Goal: Task Accomplishment & Management: Use online tool/utility

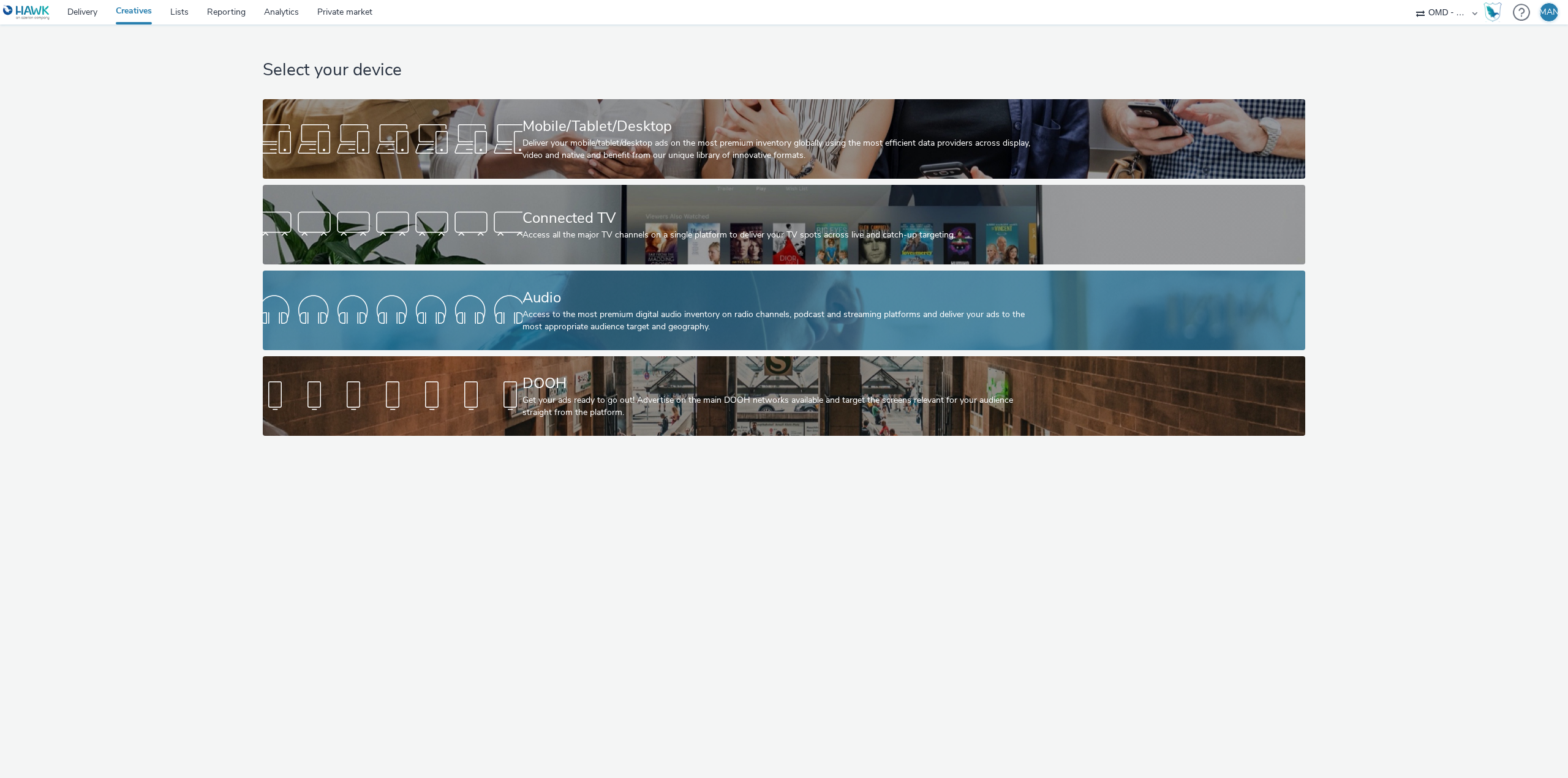
click at [565, 302] on div "Audio" at bounding box center [781, 298] width 519 height 22
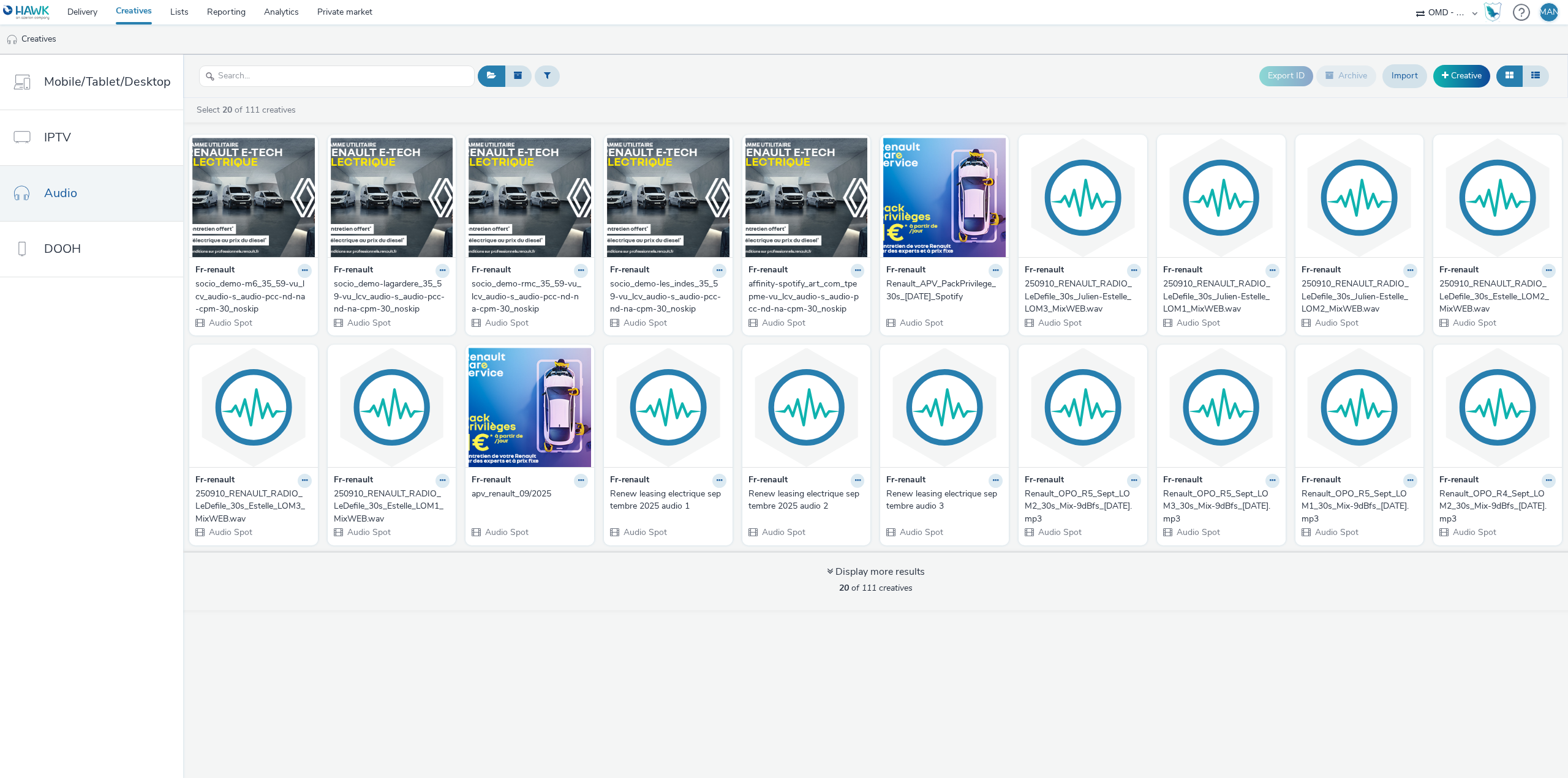
click at [774, 301] on div "affinity-spotify_art_com_tpepme-vu_lcv_audio-s_audio-pcc-nd-na-cpm-30_noskip" at bounding box center [804, 297] width 112 height 38
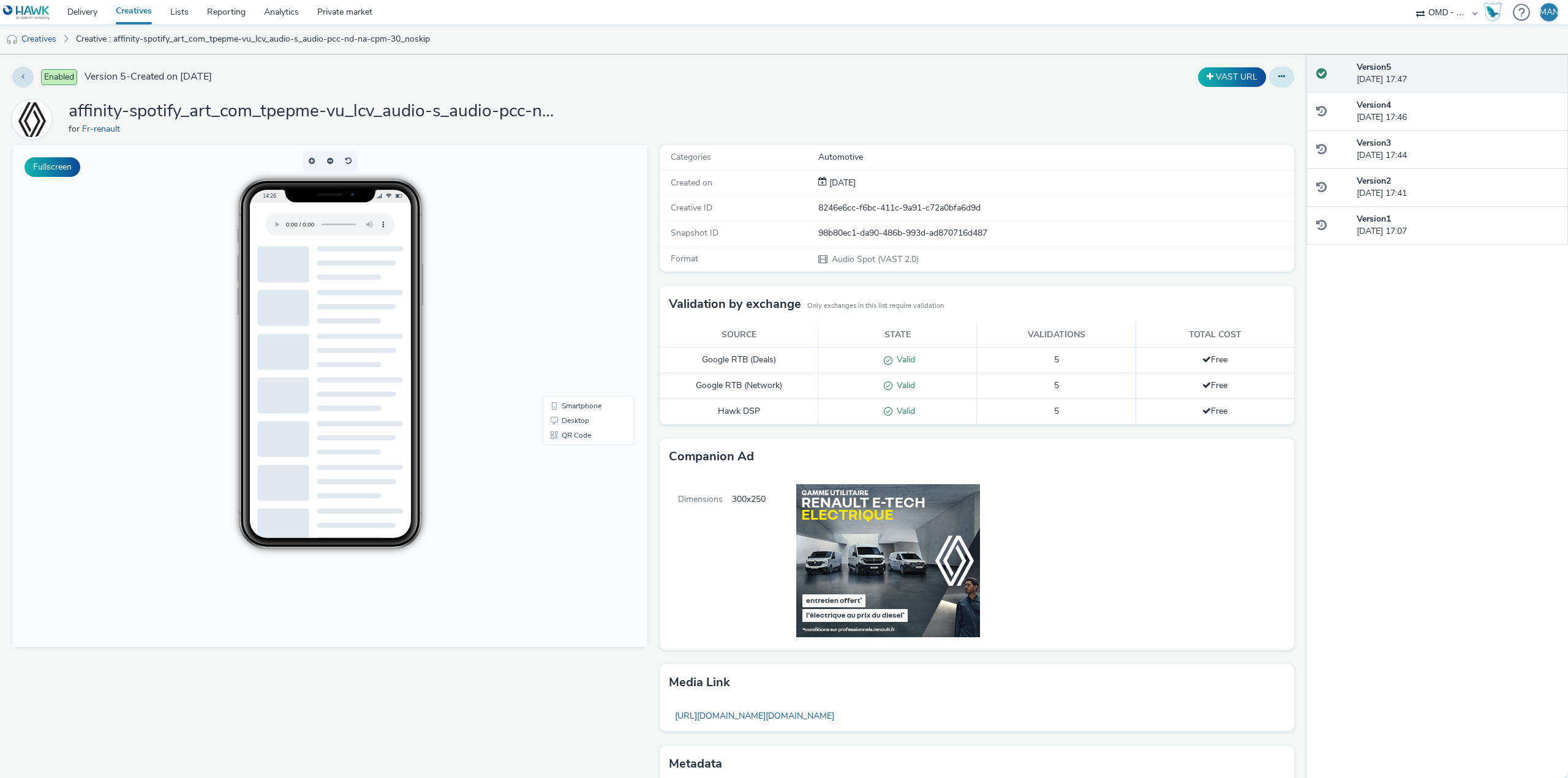
click at [1279, 80] on icon at bounding box center [1282, 76] width 7 height 8
click at [1256, 107] on link "Edit" at bounding box center [1248, 101] width 92 height 25
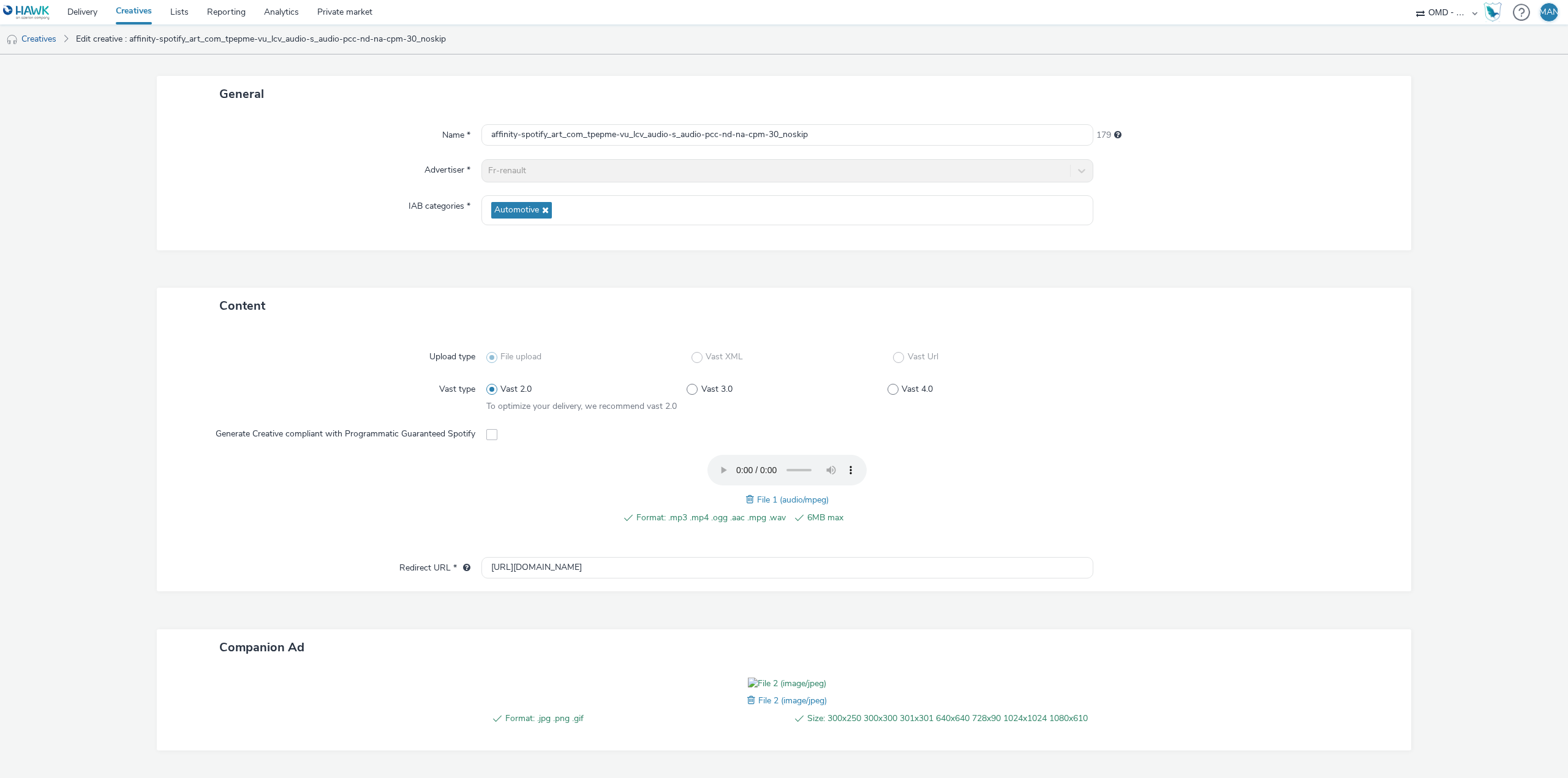
scroll to position [177, 0]
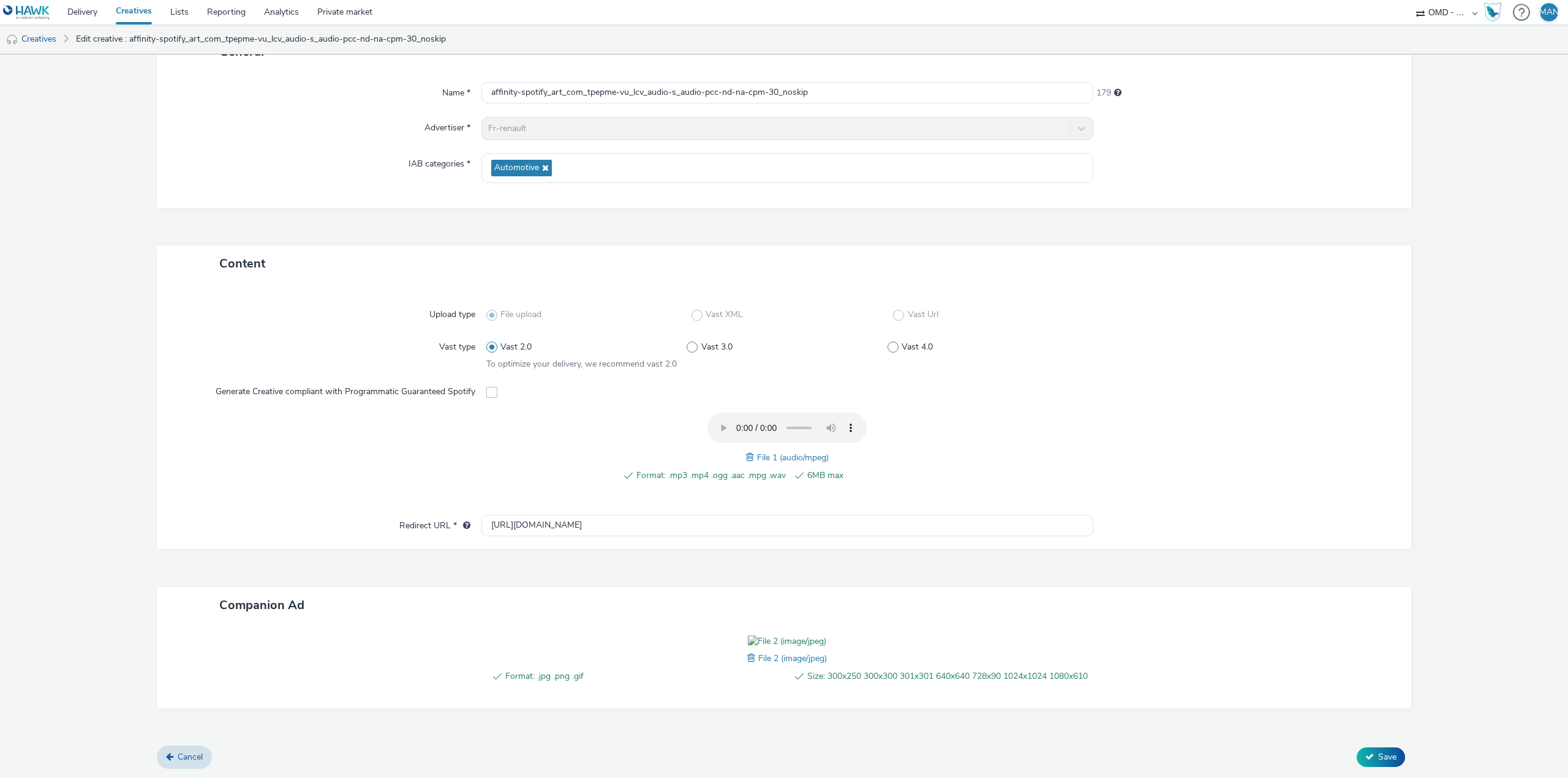
click at [486, 387] on span at bounding box center [491, 392] width 11 height 11
click at [489, 387] on span at bounding box center [491, 392] width 11 height 11
click at [567, 413] on div "Format: .mp3 .mp4 .ogg .aac .mpg .wav 6MB max File 1 (audio/mpeg)" at bounding box center [787, 454] width 602 height 83
click at [486, 387] on span at bounding box center [491, 392] width 11 height 11
click at [1273, 730] on div "Content Upload type File upload Vast XML Vast Url Vast type Vast 2.0 Vast 3.0 V…" at bounding box center [784, 496] width 1254 height 501
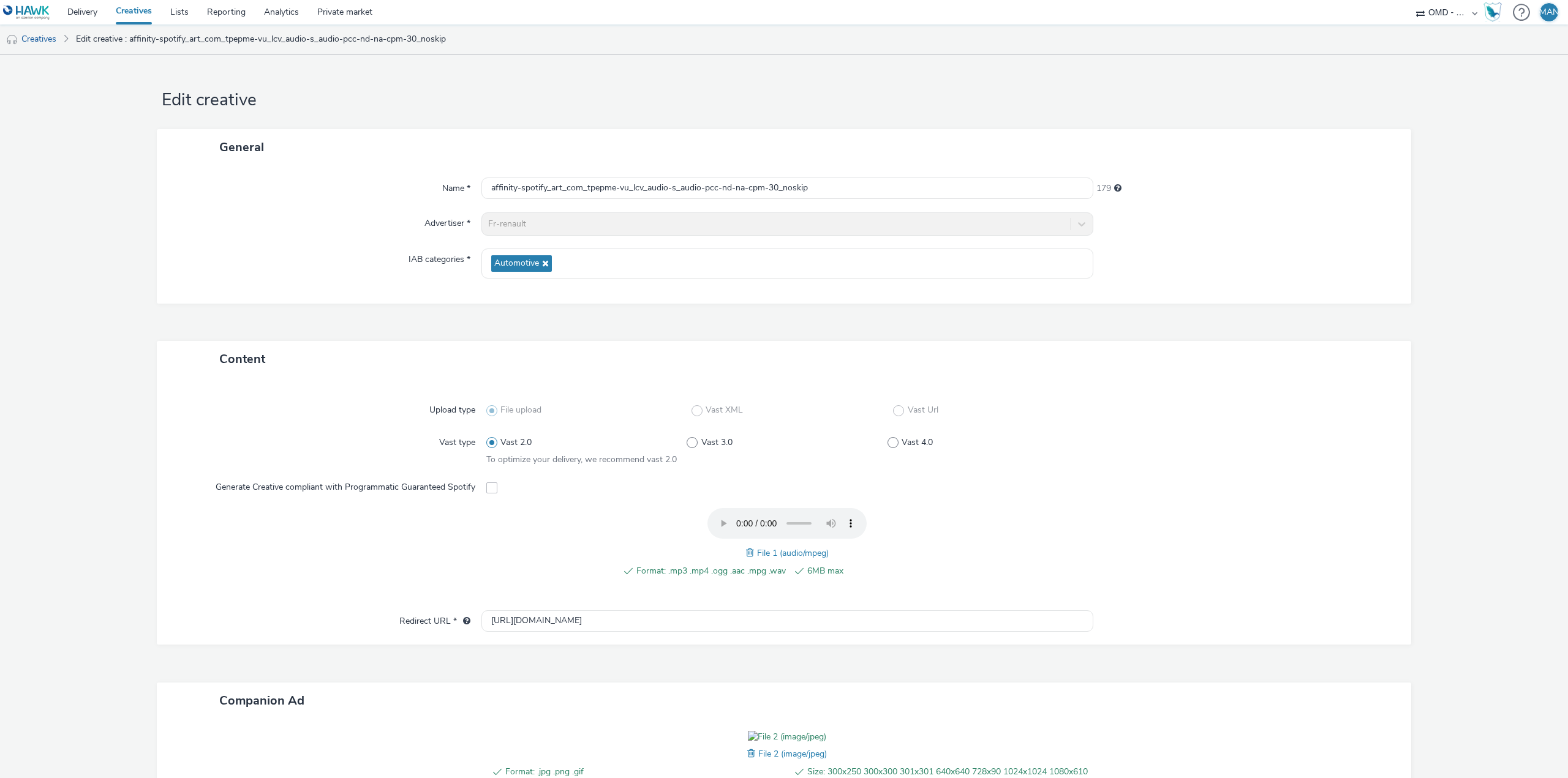
click at [151, 13] on link "Creatives" at bounding box center [134, 12] width 55 height 25
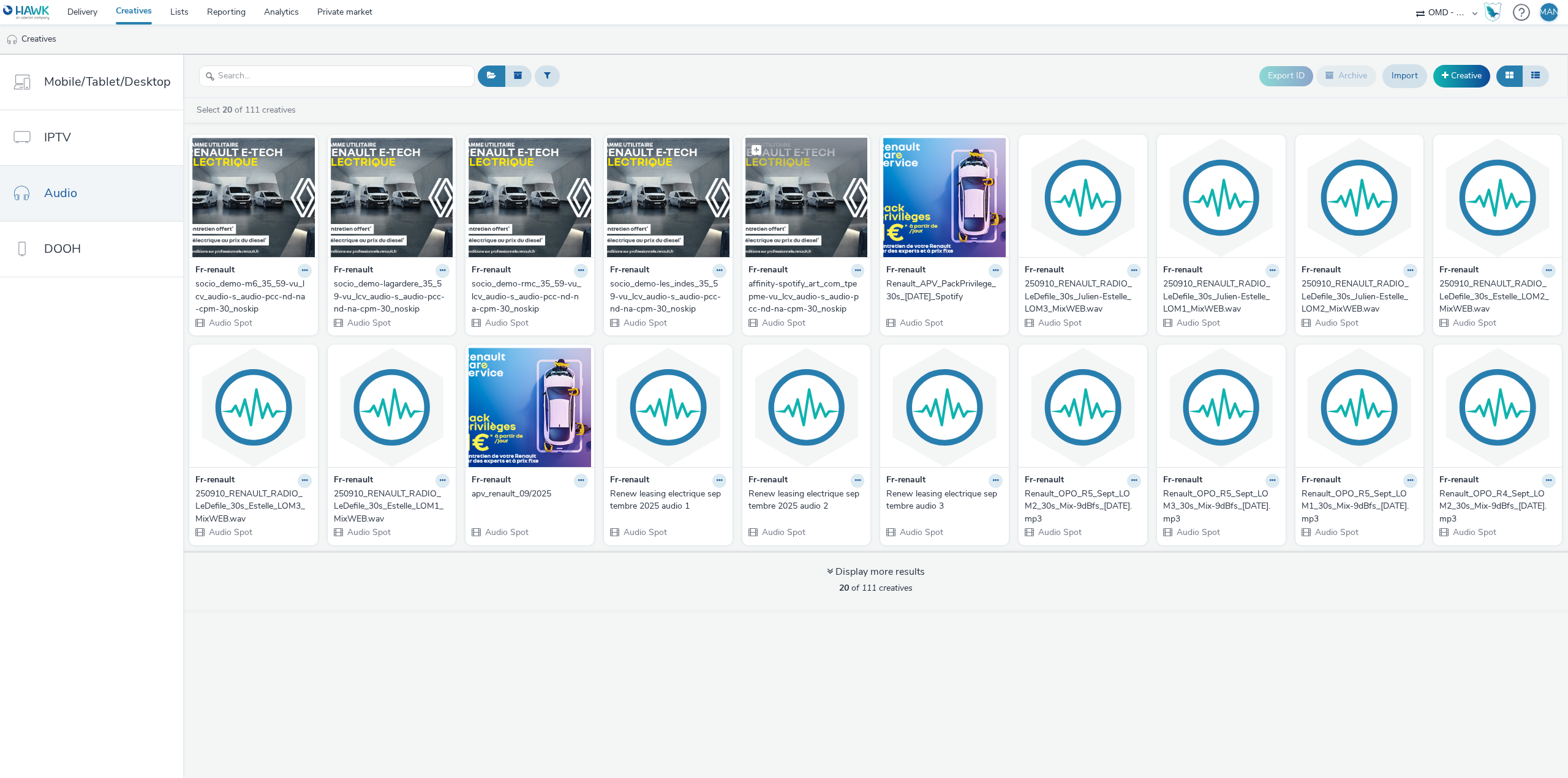
click at [796, 203] on img at bounding box center [806, 197] width 122 height 119
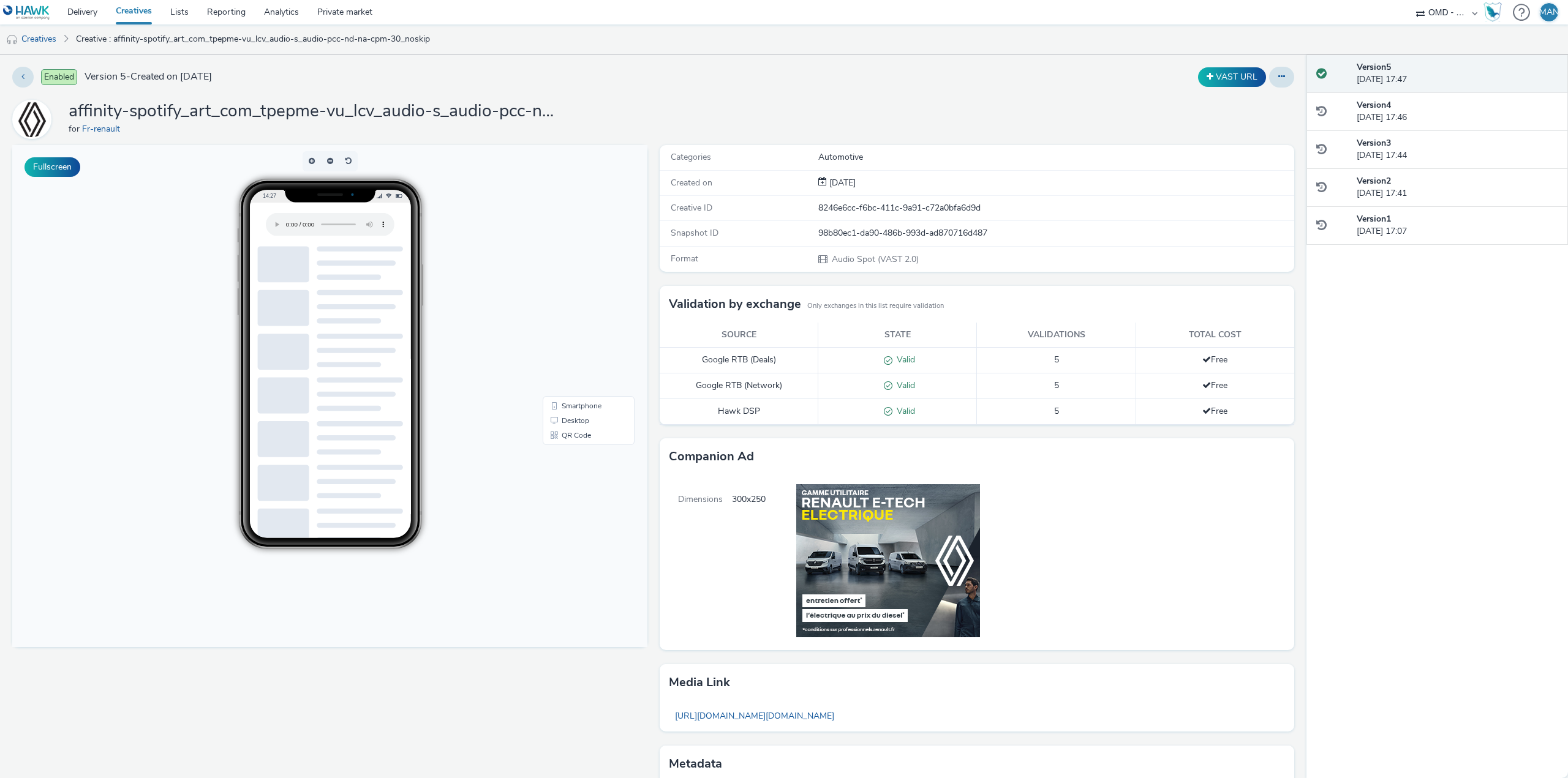
scroll to position [78, 0]
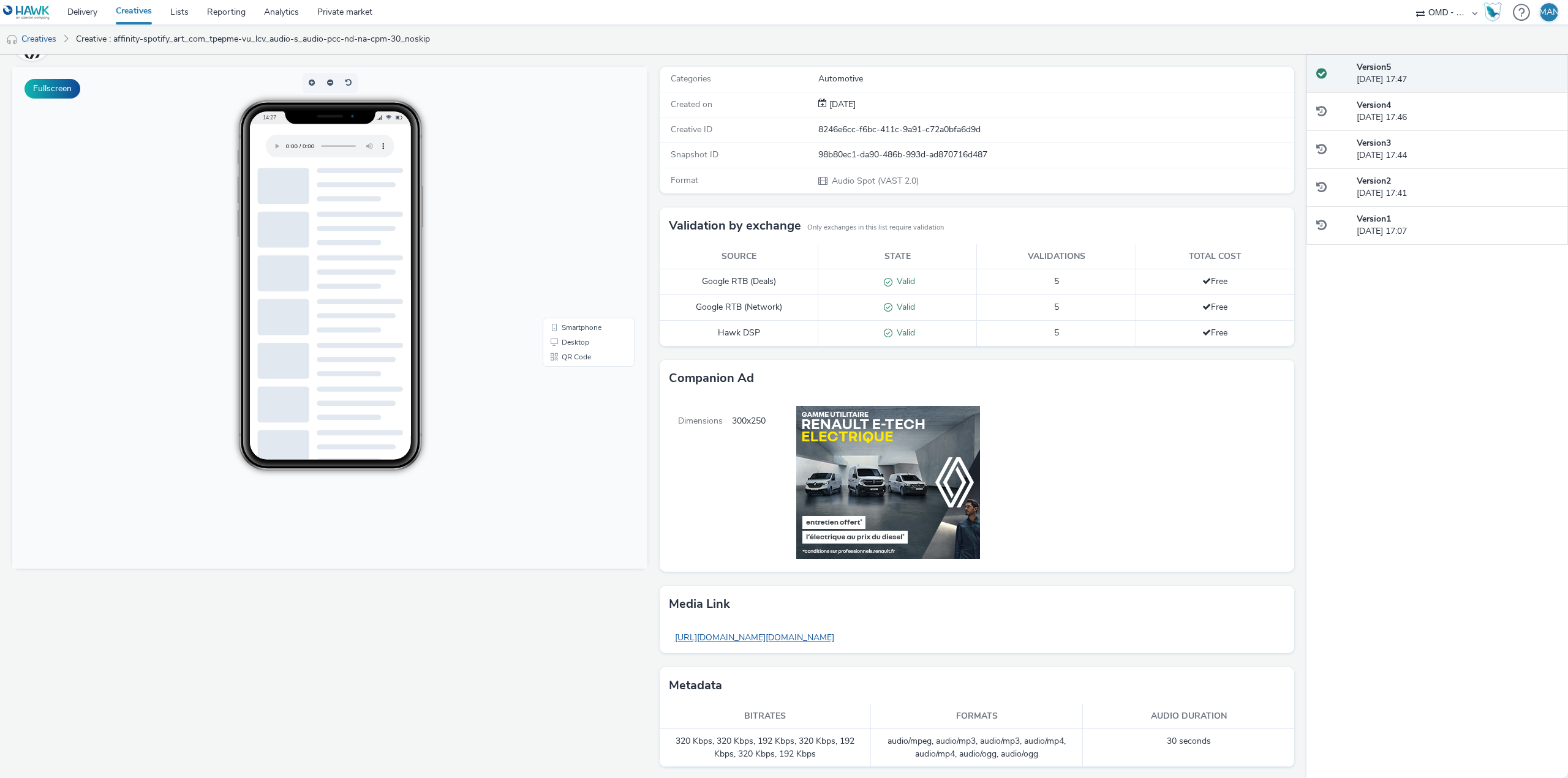
click at [768, 640] on link "[URL][DOMAIN_NAME][DOMAIN_NAME]" at bounding box center [754, 637] width 171 height 24
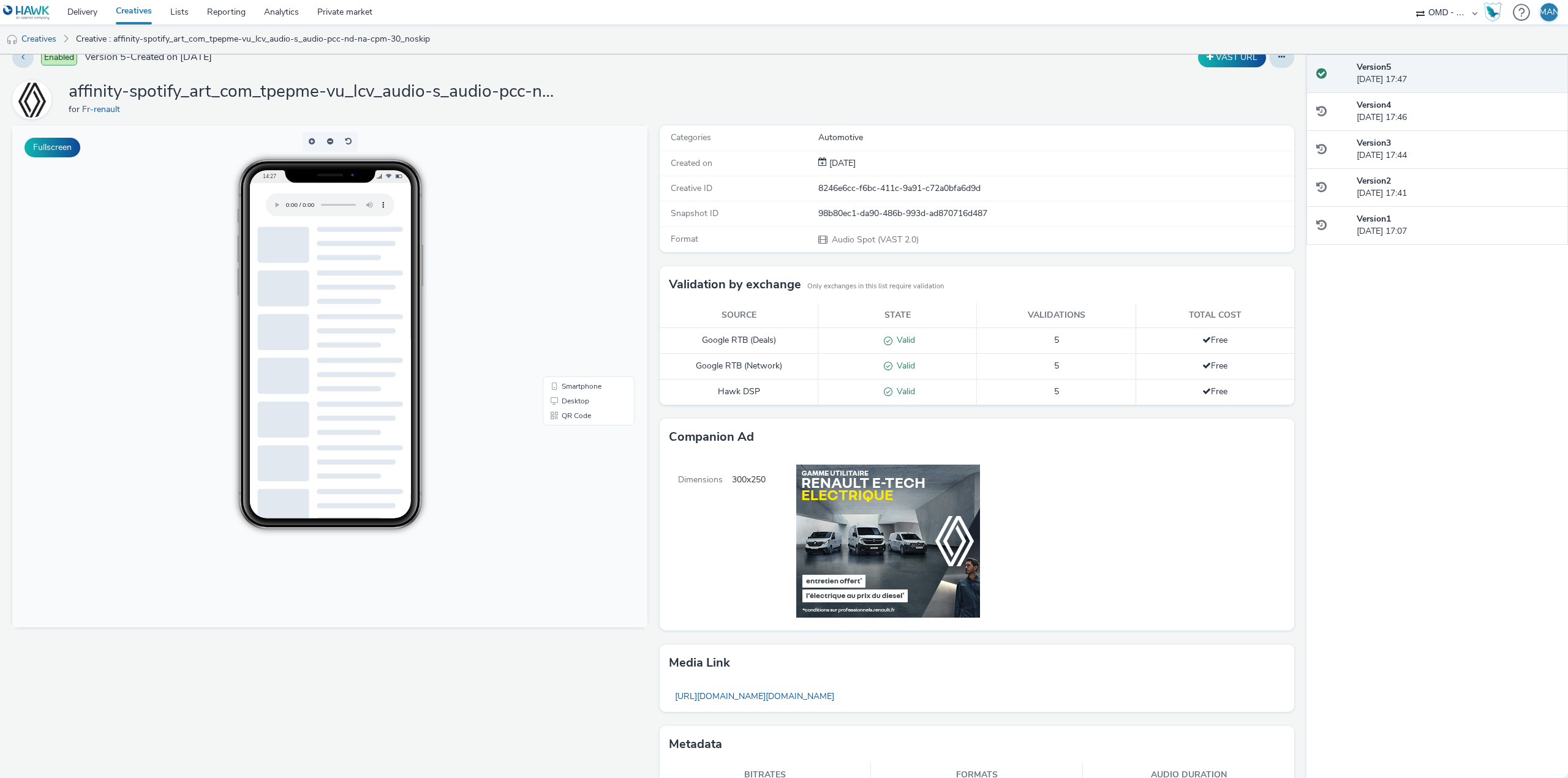
scroll to position [0, 0]
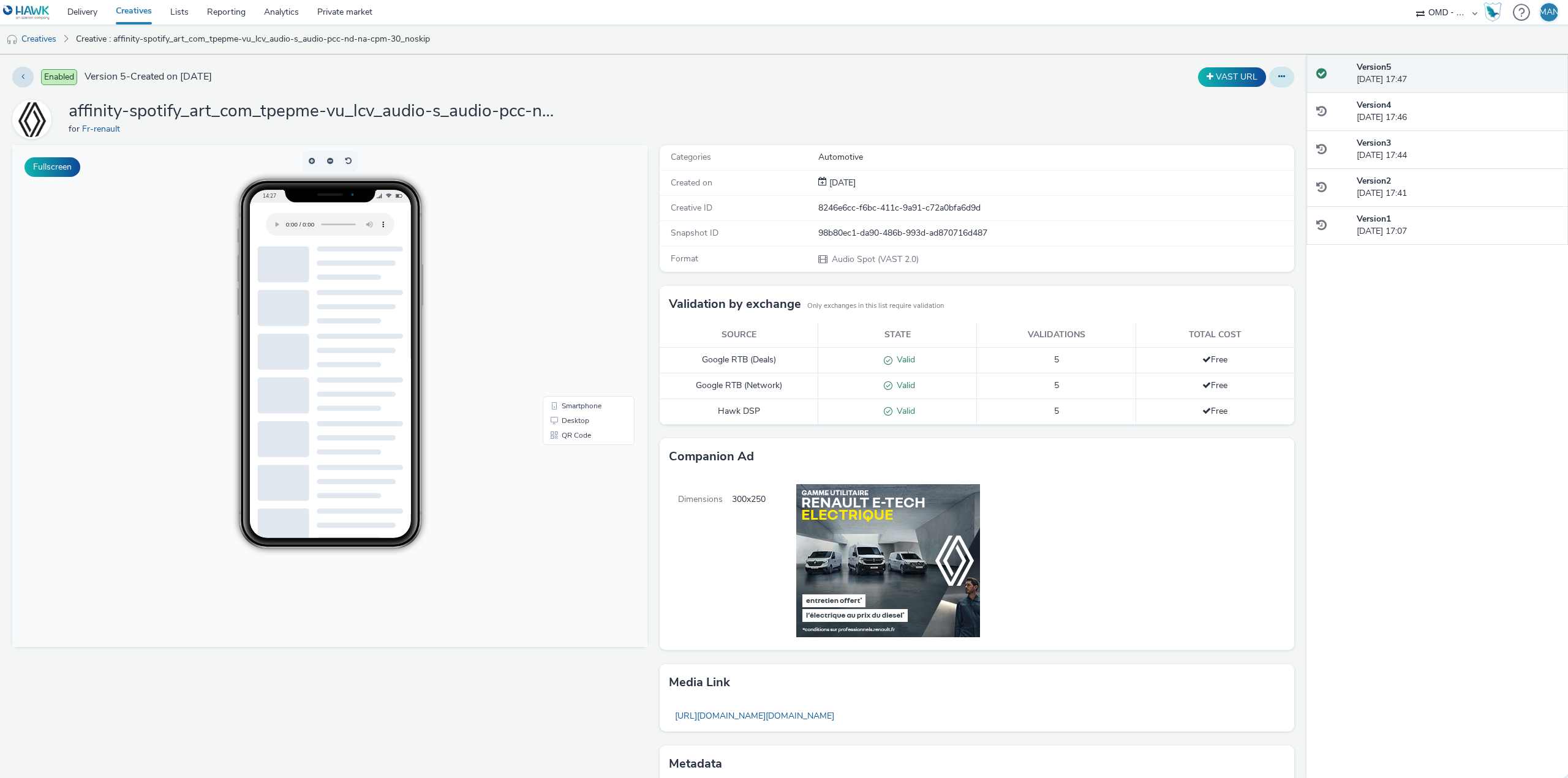
click at [1279, 77] on icon at bounding box center [1282, 76] width 7 height 8
click at [1228, 105] on link "Edit" at bounding box center [1248, 101] width 92 height 25
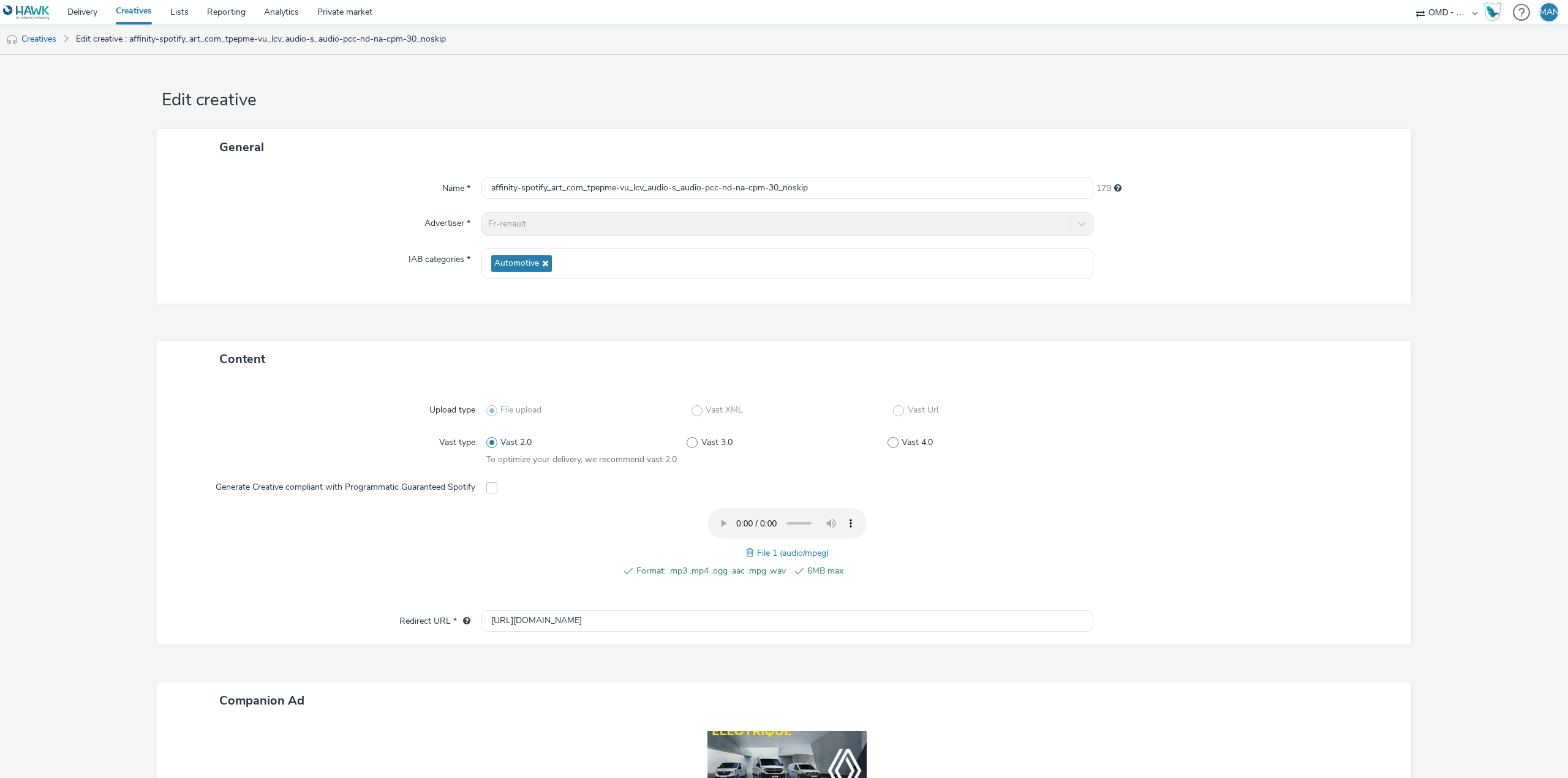
click at [141, 12] on link "Creatives" at bounding box center [134, 12] width 55 height 25
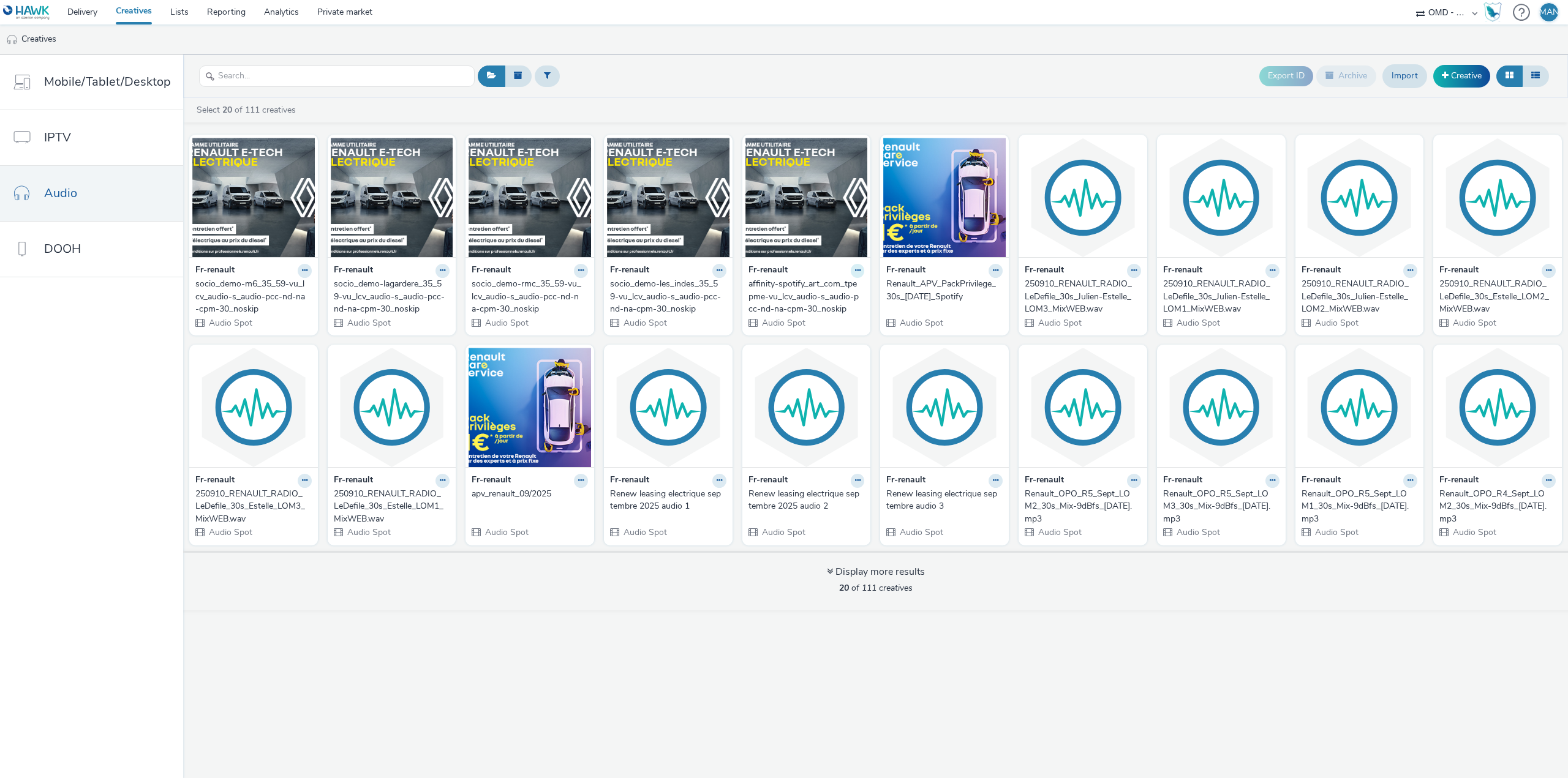
click at [855, 273] on icon at bounding box center [857, 271] width 5 height 8
click at [834, 234] on img at bounding box center [806, 197] width 122 height 119
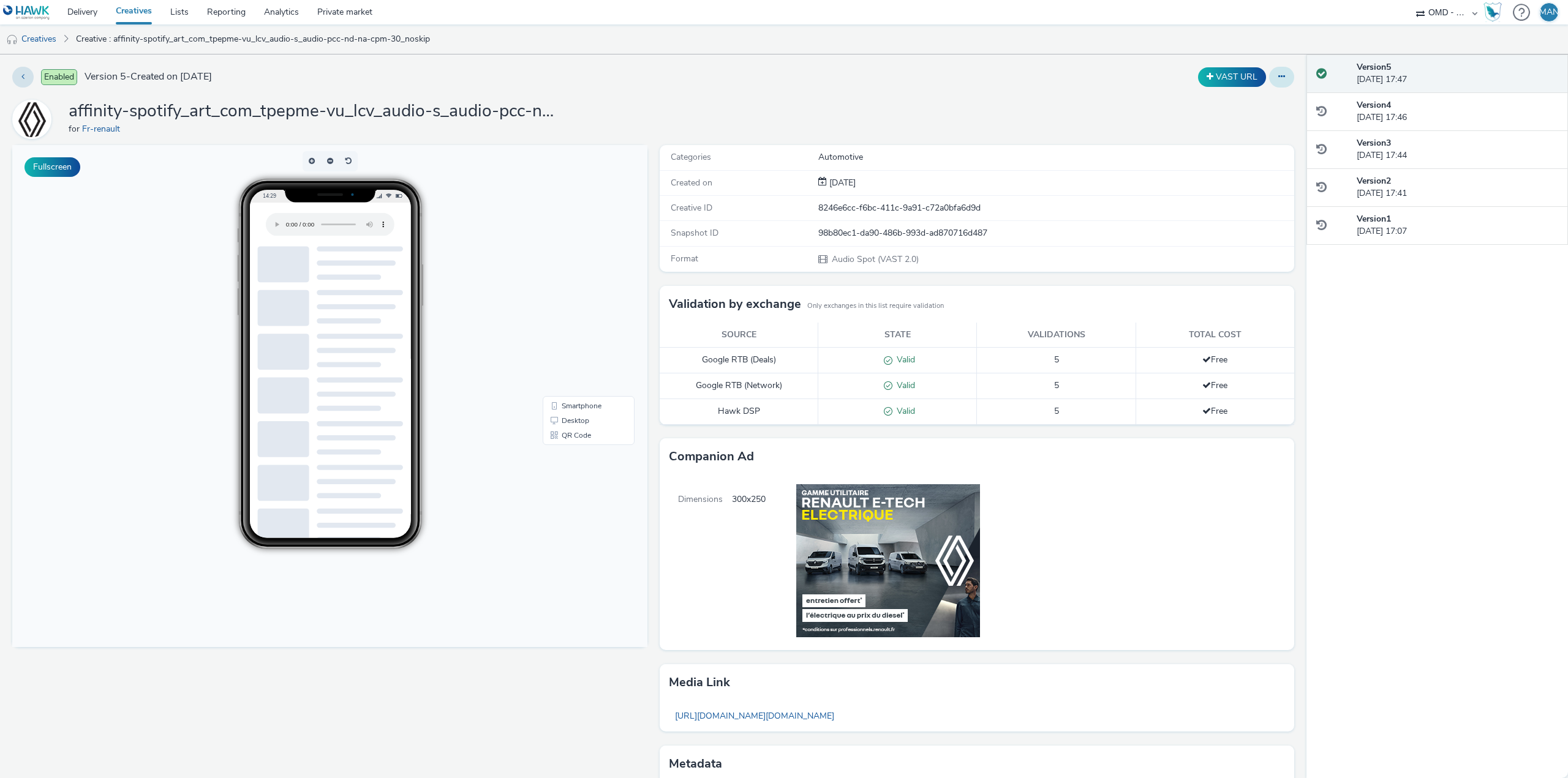
click at [1270, 81] on button at bounding box center [1282, 77] width 25 height 21
click at [1265, 98] on link "Edit" at bounding box center [1248, 101] width 92 height 25
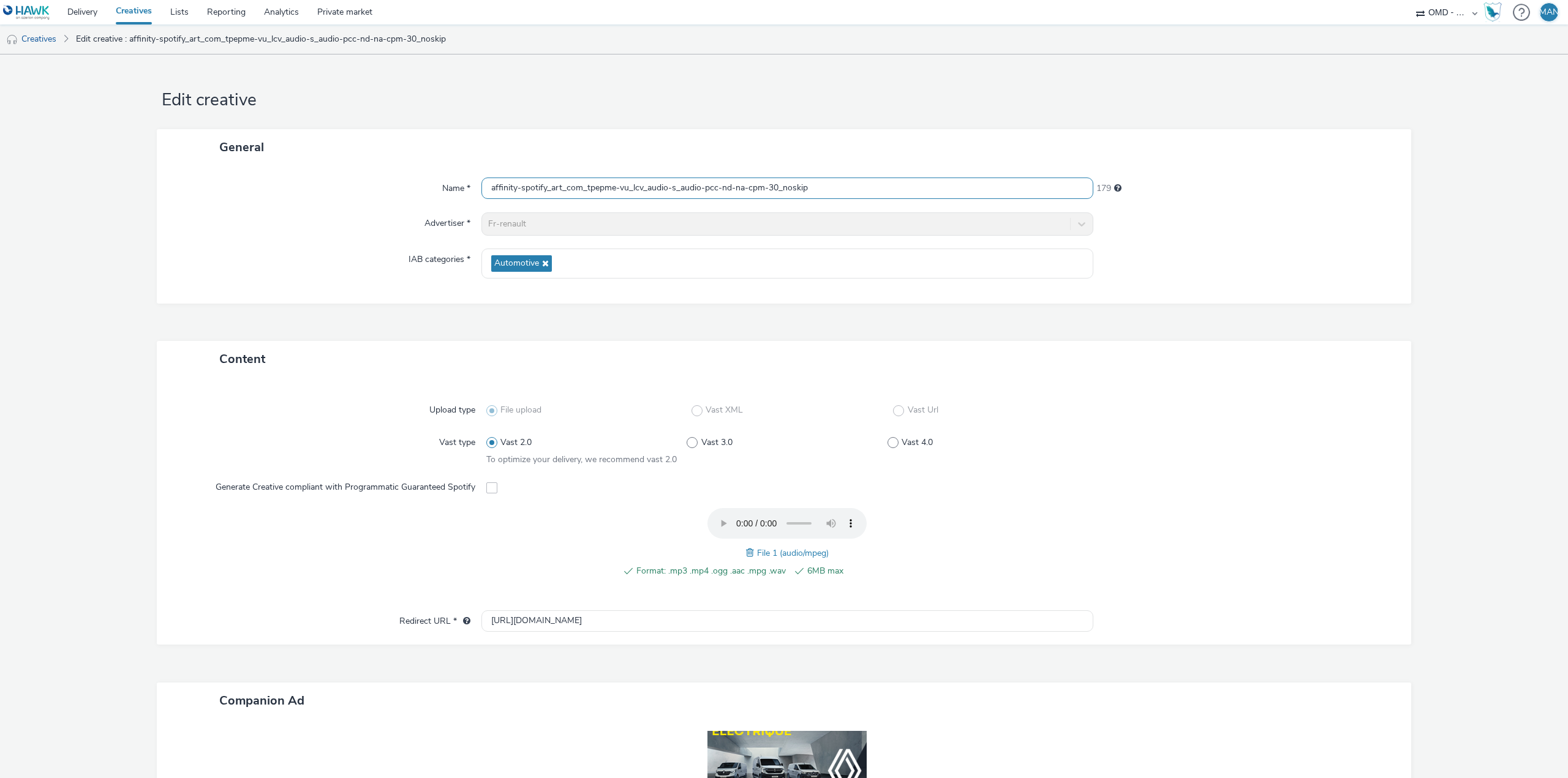
click at [807, 182] on input "affinity-spotify_art_com_tpepme-vu_lcv_audio-s_audio-pcc-nd-na-cpm-30_noskip" at bounding box center [787, 188] width 612 height 22
click at [240, 98] on h1 "Edit creative" at bounding box center [784, 101] width 1254 height 23
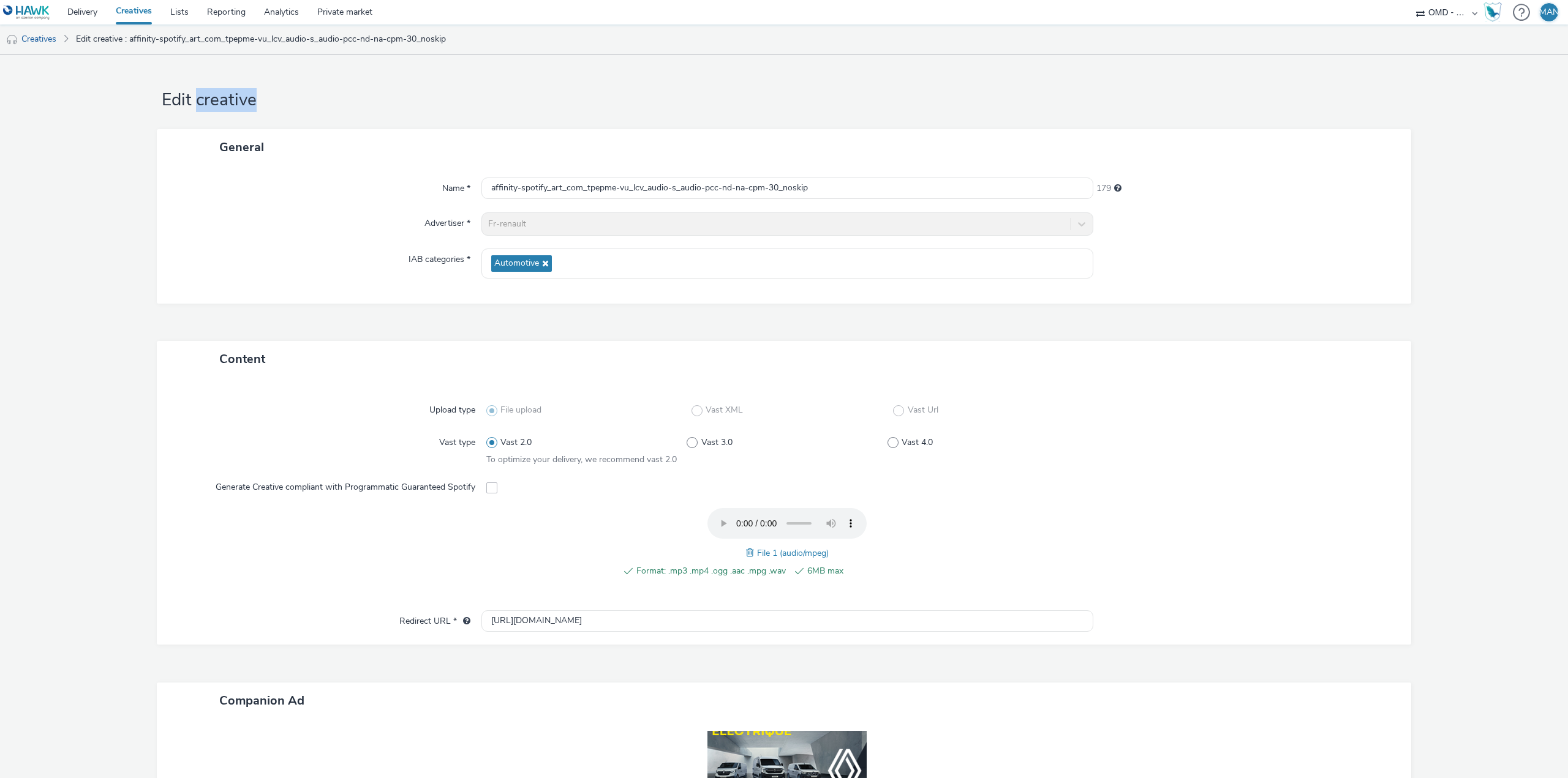
copy h1 "creative"
click at [626, 191] on input "affinity-spotify_art_com_tpepme-vu_lcv_audio-s_audio-pcc-nd-na-cpm-30_noskip" at bounding box center [787, 188] width 612 height 22
click at [628, 191] on input "affinity-spotify_art_com_tpepme-vu_lcv_audio-s_audio-pcc-nd-na-cpm-30_noskip" at bounding box center [787, 188] width 612 height 22
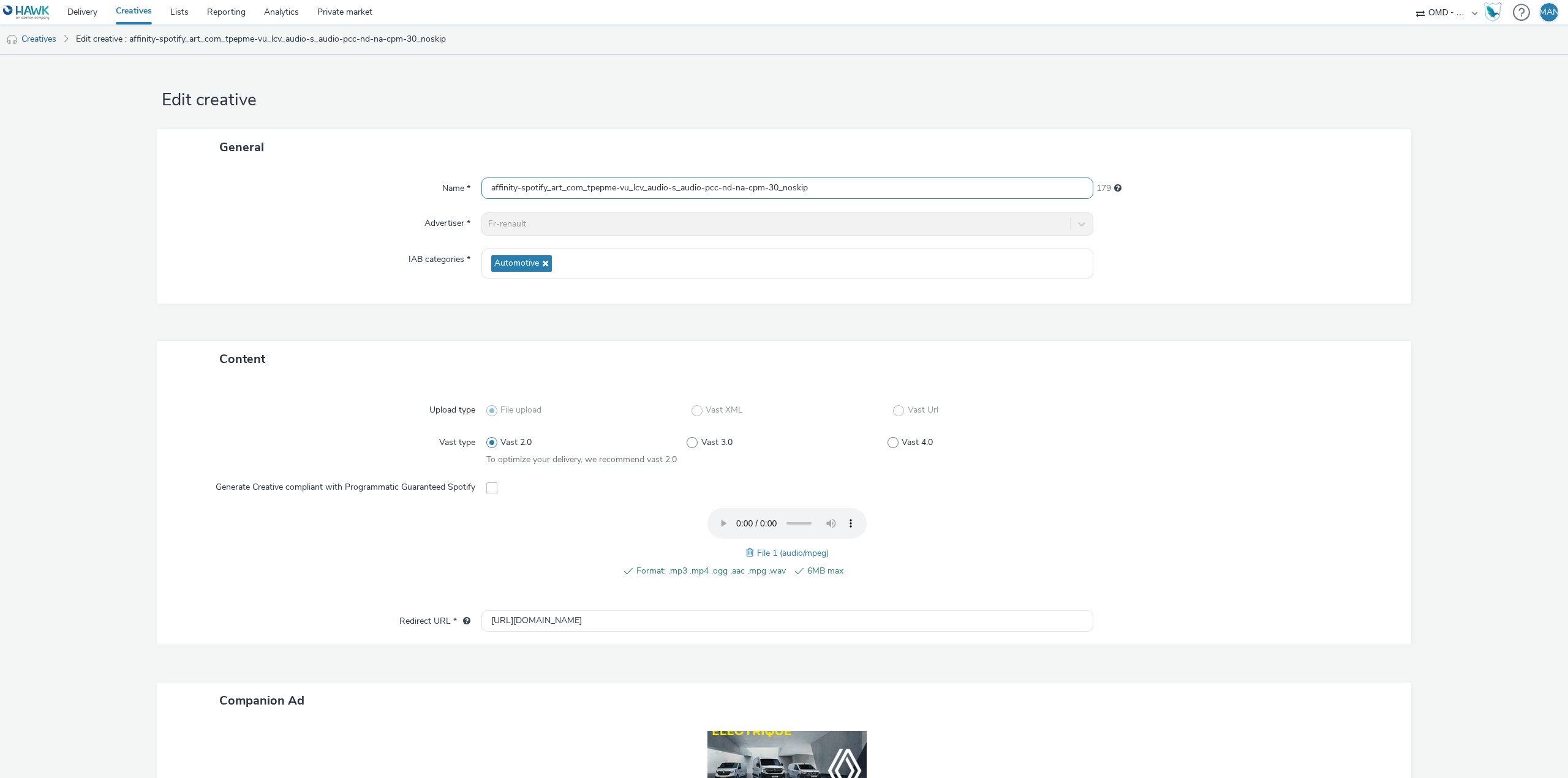
click at [628, 191] on input "affinity-spotify_art_com_tpepme-vu_lcv_audio-s_audio-pcc-nd-na-cpm-30_noskip" at bounding box center [787, 188] width 612 height 22
